Goal: Find contact information: Find contact information

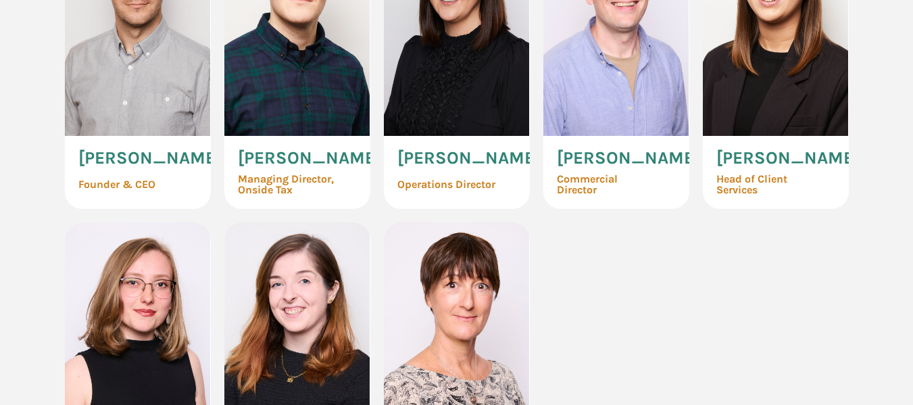
scroll to position [811, 0]
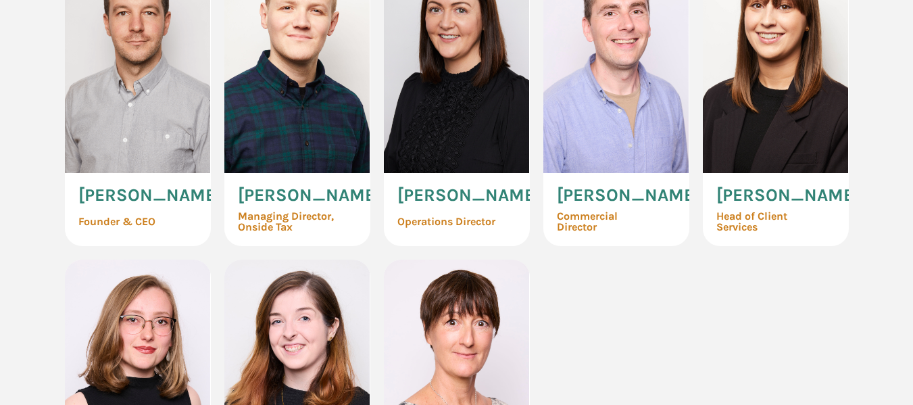
click at [580, 222] on span "Commercial Director" at bounding box center [608, 222] width 103 height 22
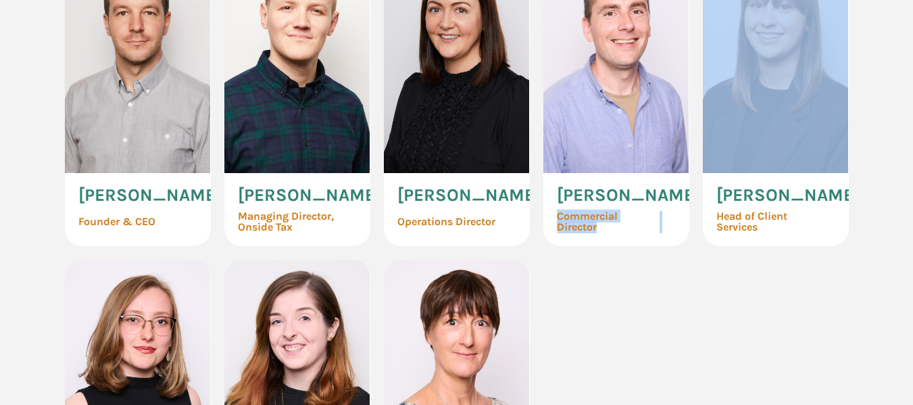
click at [580, 222] on span "Commercial Director" at bounding box center [608, 222] width 103 height 22
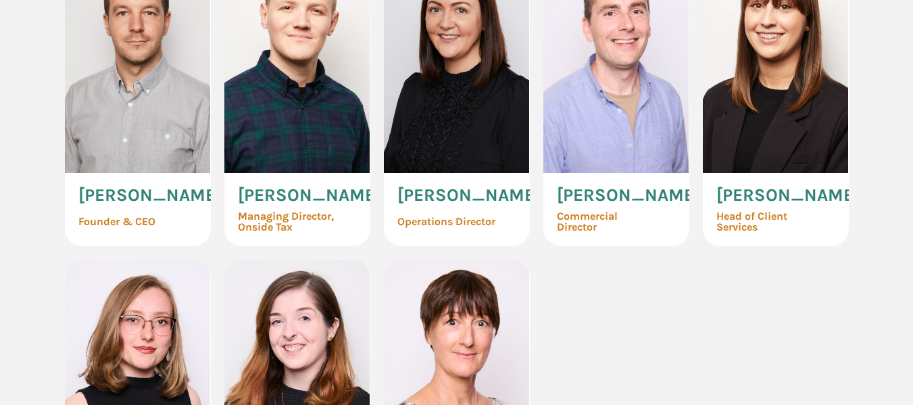
click at [600, 191] on span "Mike Scott" at bounding box center [628, 196] width 143 height 18
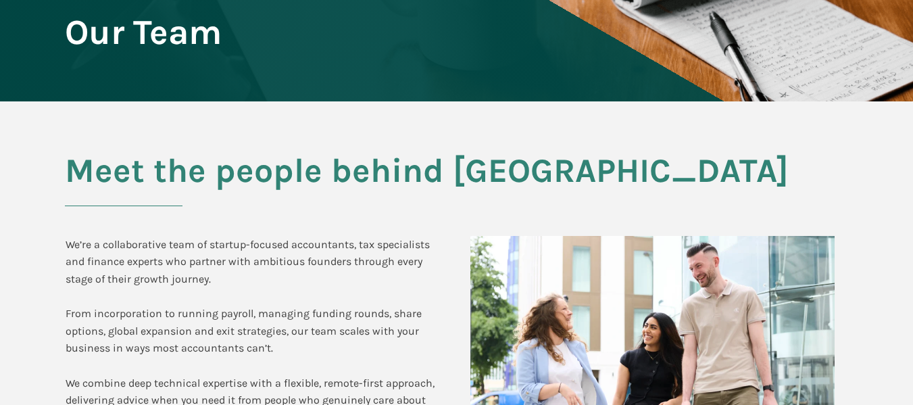
scroll to position [0, 0]
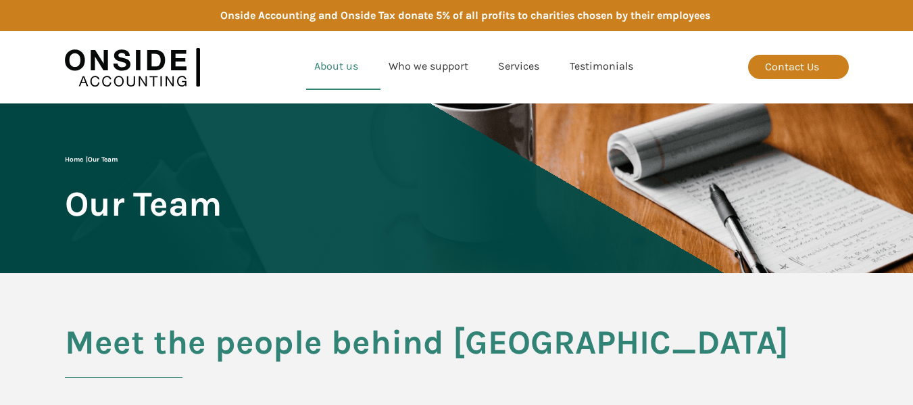
click at [332, 66] on link "About us" at bounding box center [343, 67] width 74 height 46
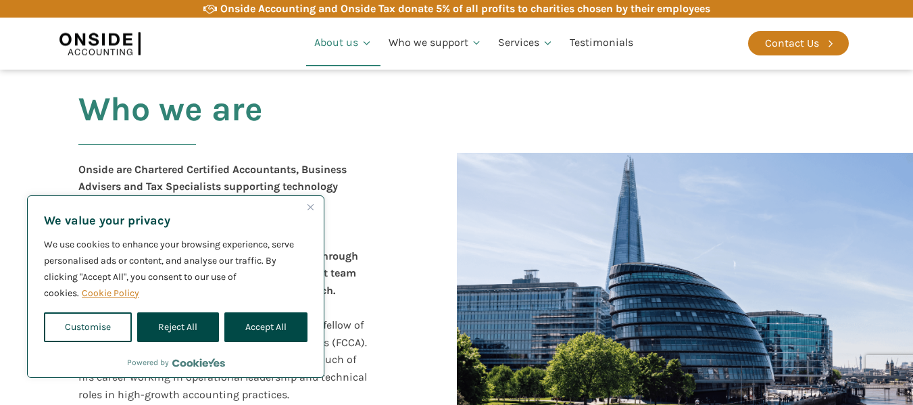
scroll to position [270, 0]
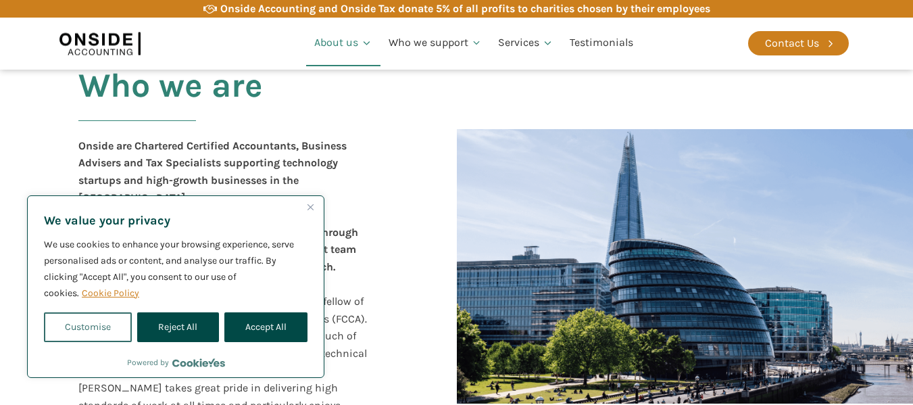
click at [87, 323] on button "Customise" at bounding box center [88, 327] width 88 height 30
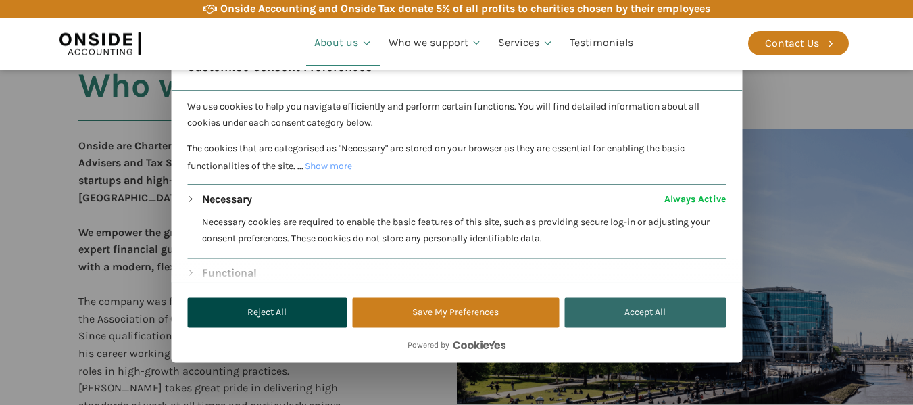
click at [657, 325] on button "Accept All" at bounding box center [646, 312] width 162 height 30
checkbox input "true"
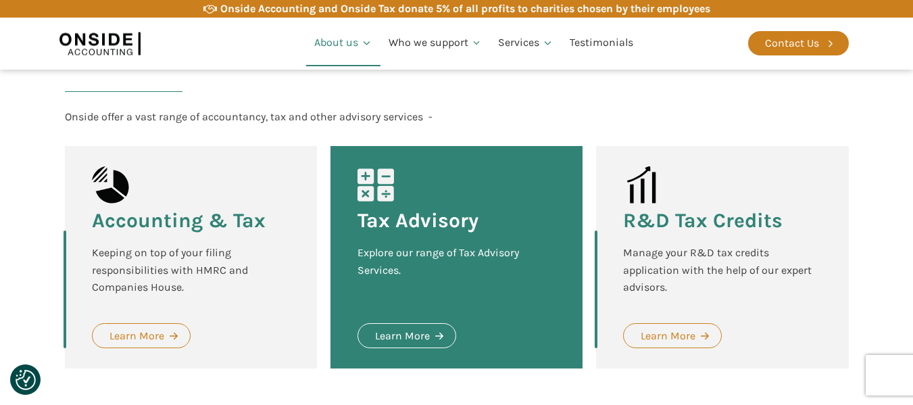
scroll to position [1420, 0]
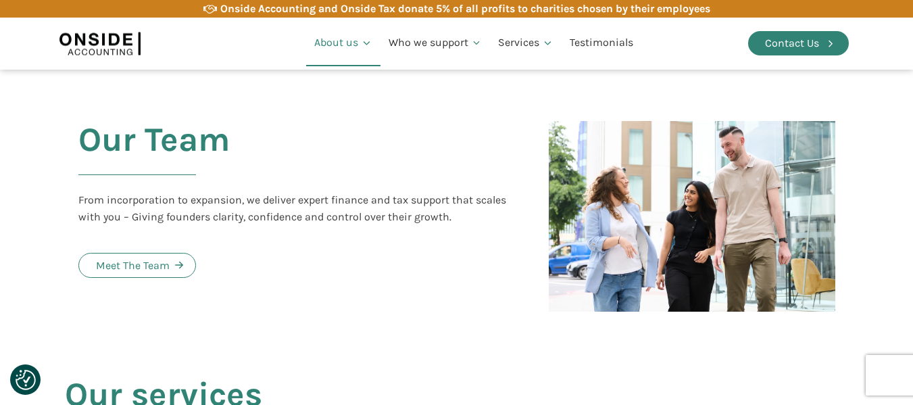
click at [774, 45] on div "Contact Us" at bounding box center [792, 43] width 54 height 18
